Goal: Task Accomplishment & Management: Complete application form

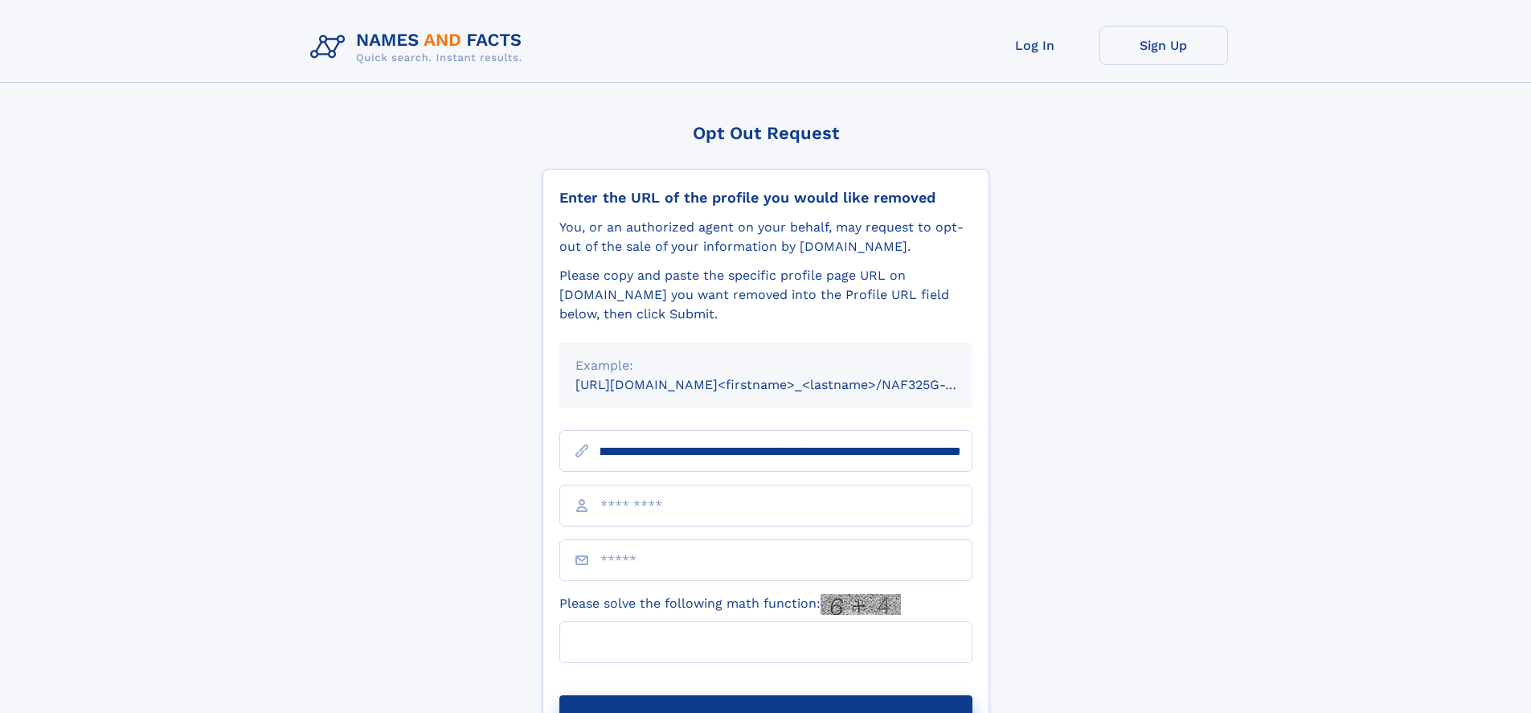
scroll to position [0, 184]
type input "**********"
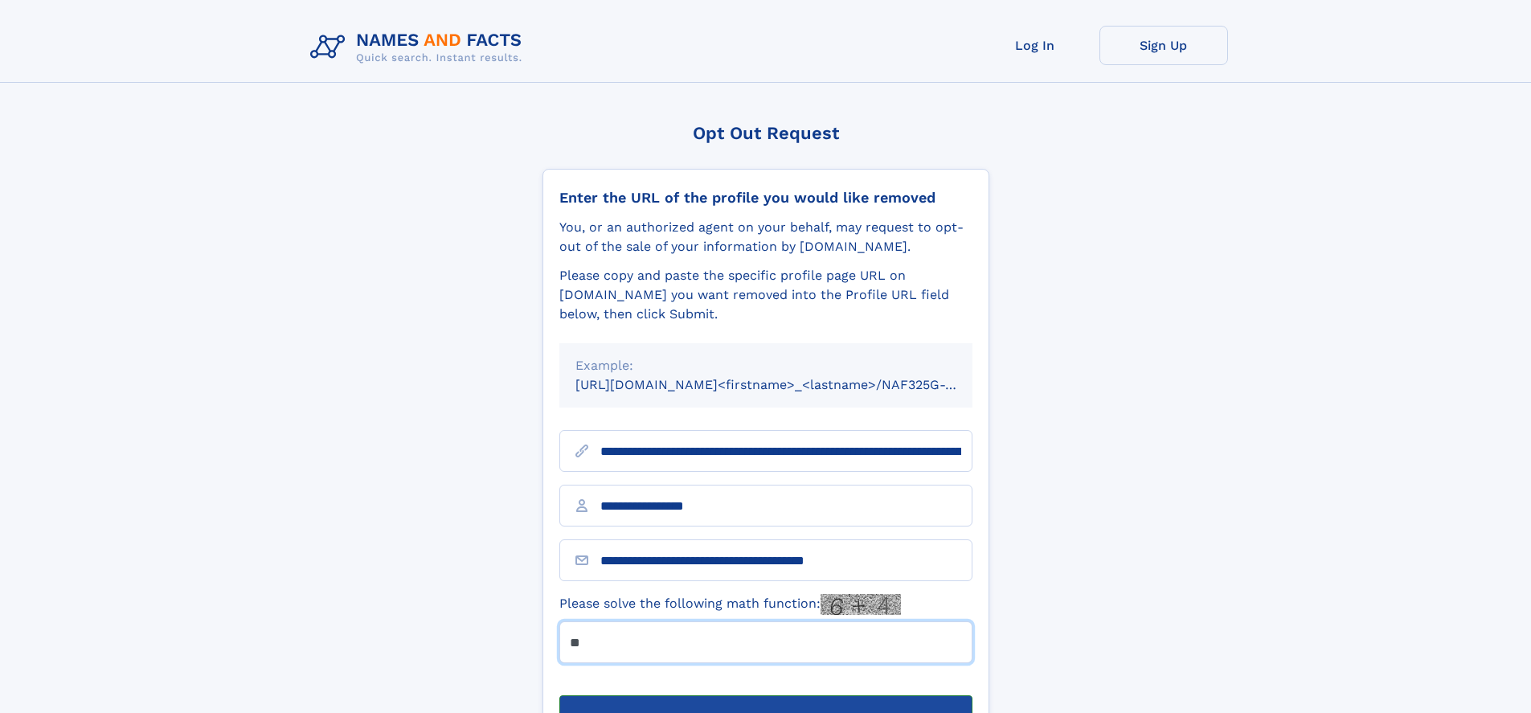
type input "**"
click at [765, 695] on button "Submit Opt Out Request" at bounding box center [765, 720] width 413 height 51
